Goal: Task Accomplishment & Management: Use online tool/utility

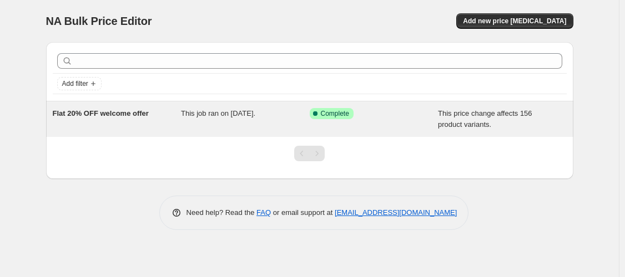
click at [131, 114] on span "Flat 20% OFF welcome offer" at bounding box center [101, 113] width 96 height 8
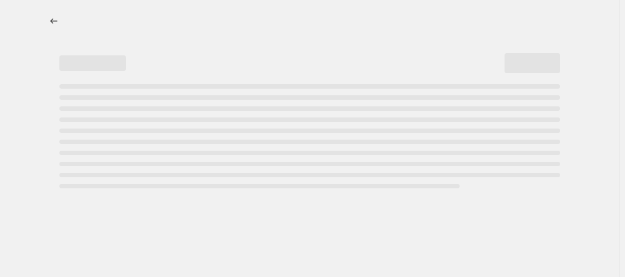
select select "pcap"
select select "no_change"
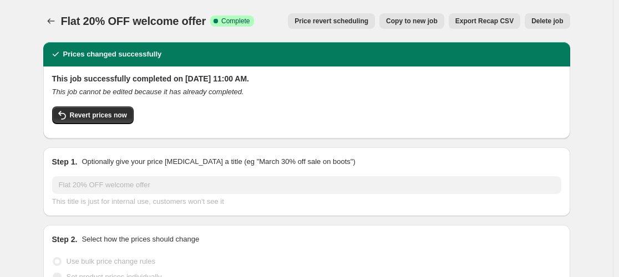
click at [424, 19] on span "Copy to new job" at bounding box center [412, 21] width 52 height 9
select select "pcap"
select select "no_change"
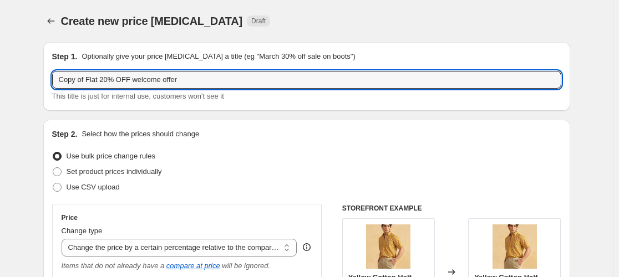
drag, startPoint x: 87, startPoint y: 77, endPoint x: 43, endPoint y: 80, distance: 43.9
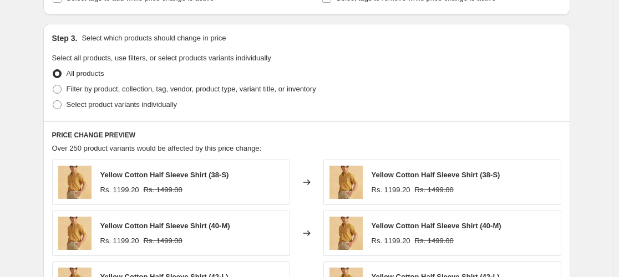
scroll to position [477, 0]
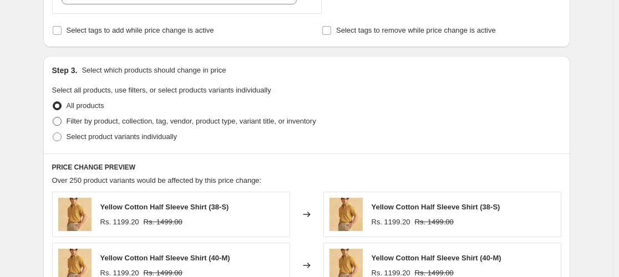
type input "new arrival Flat 20% OFF welcome offer"
click at [90, 123] on span "Filter by product, collection, tag, vendor, product type, variant title, or inv…" at bounding box center [192, 121] width 250 height 8
click at [53, 118] on input "Filter by product, collection, tag, vendor, product type, variant title, or inv…" at bounding box center [53, 117] width 1 height 1
radio input "true"
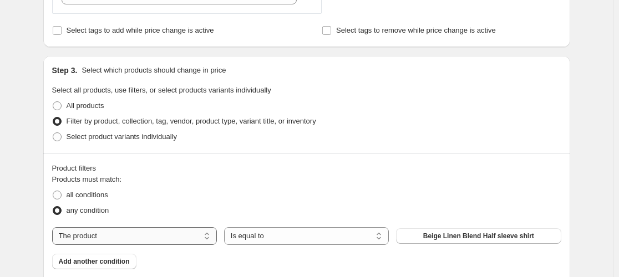
click at [152, 238] on select "The product The product's collection The product's tag The product's vendor The…" at bounding box center [134, 237] width 165 height 18
click at [110, 238] on select "The product The product's collection The product's tag The product's vendor The…" at bounding box center [134, 237] width 165 height 18
select select "tag"
click at [440, 231] on button "[DATE]" at bounding box center [478, 237] width 165 height 16
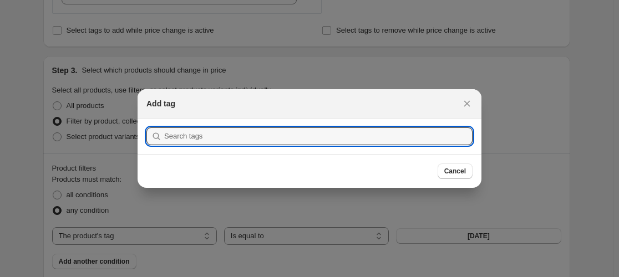
click at [513, 214] on div at bounding box center [309, 138] width 619 height 277
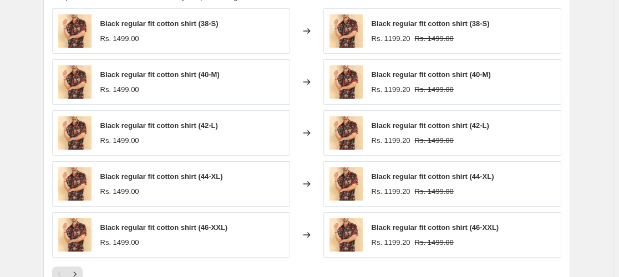
scroll to position [939, 0]
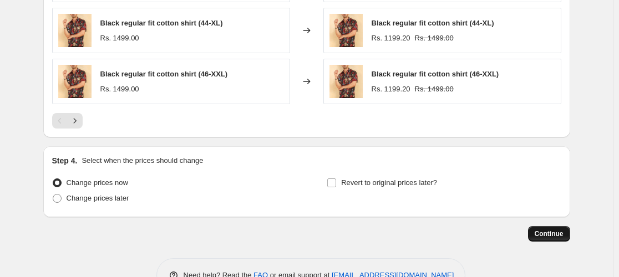
click at [557, 234] on span "Continue" at bounding box center [549, 234] width 29 height 9
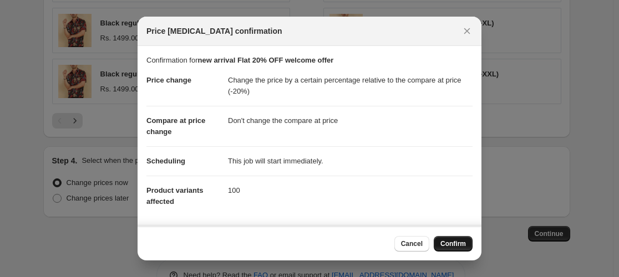
click at [454, 245] on span "Confirm" at bounding box center [454, 244] width 26 height 9
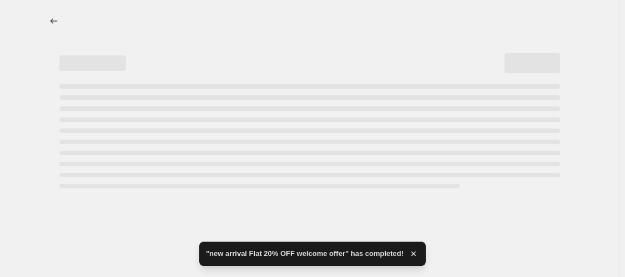
select select "pcap"
select select "no_change"
select select "tag"
